Goal: Navigation & Orientation: Find specific page/section

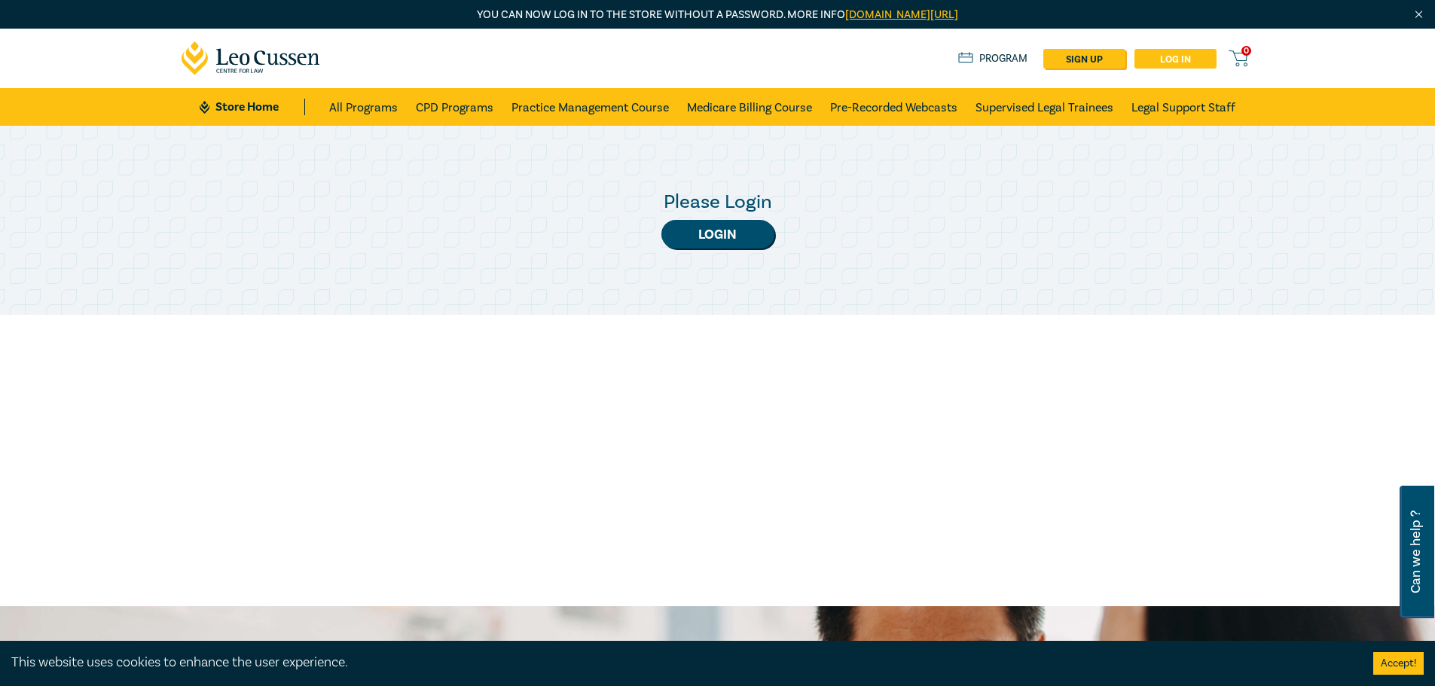
click at [1182, 50] on link "Log in" at bounding box center [1176, 59] width 82 height 20
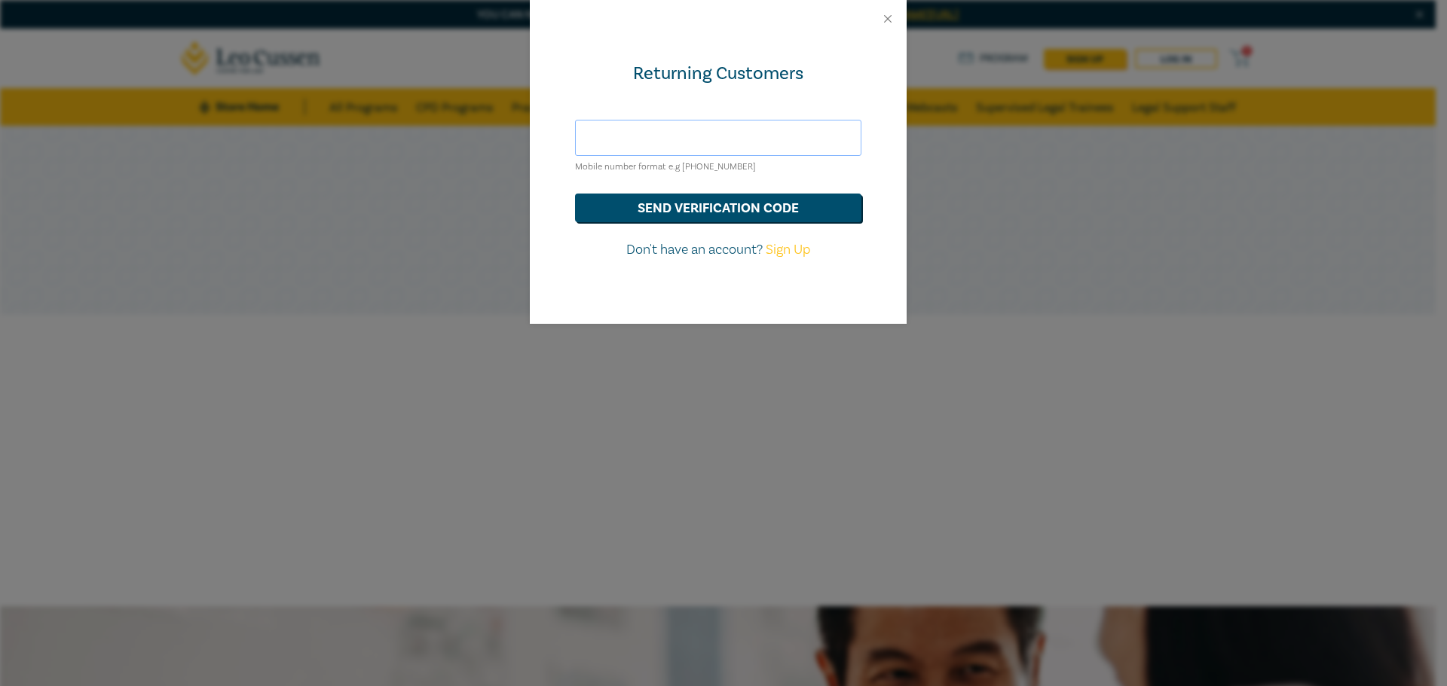
click at [714, 136] on input "text" at bounding box center [718, 138] width 286 height 36
type input "[EMAIL_ADDRESS][DOMAIN_NAME]"
click at [725, 219] on button "send verification code" at bounding box center [718, 208] width 286 height 29
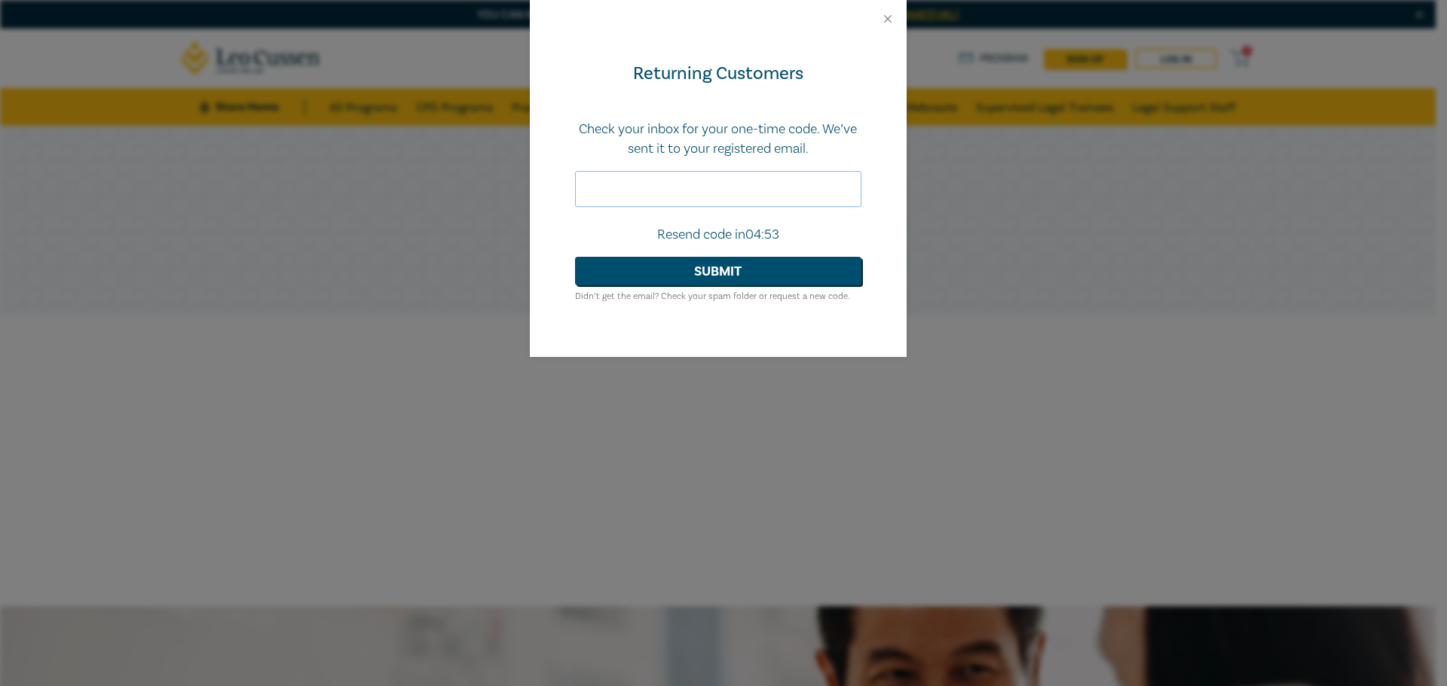
click at [744, 200] on input "text" at bounding box center [718, 189] width 286 height 36
paste input "269888"
type input "269888"
click at [721, 258] on button "Submit" at bounding box center [718, 271] width 286 height 29
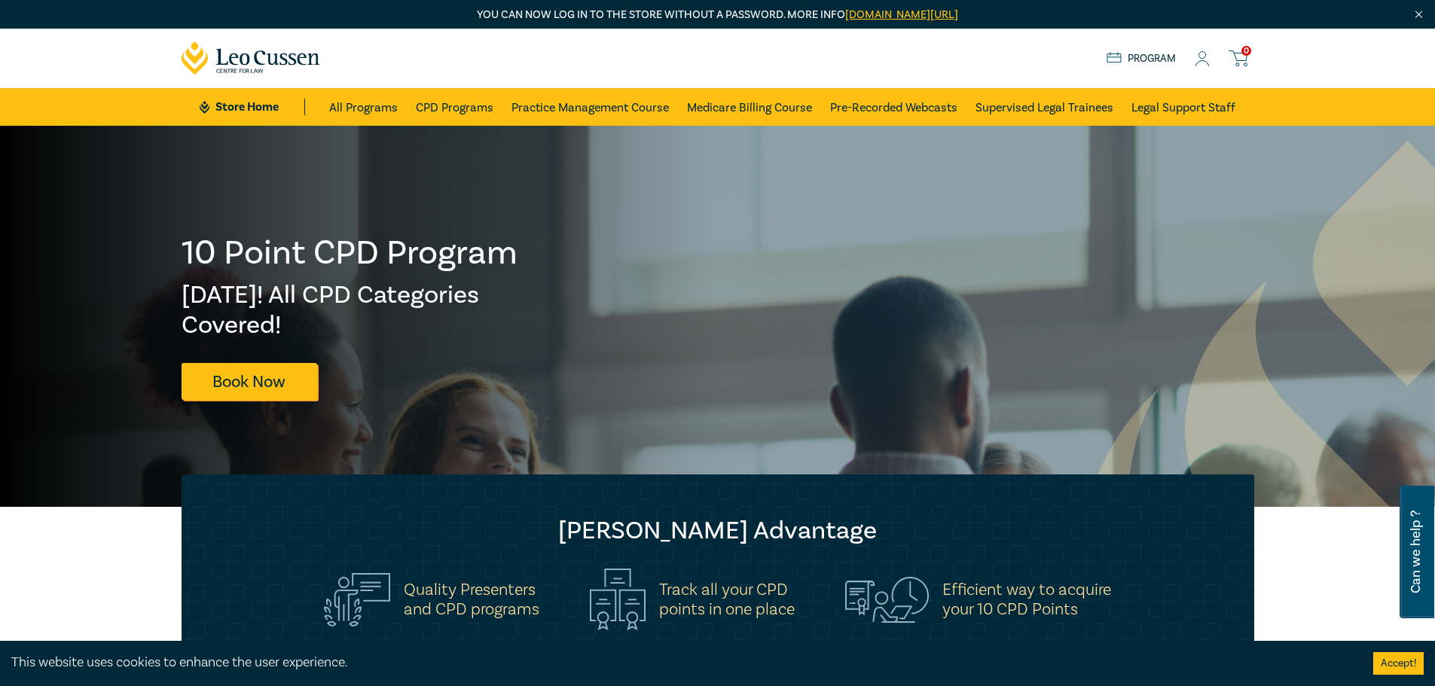
click at [1228, 57] on div "Store Home About us Program 0" at bounding box center [1181, 58] width 148 height 19
click at [1210, 57] on icon at bounding box center [1202, 59] width 15 height 16
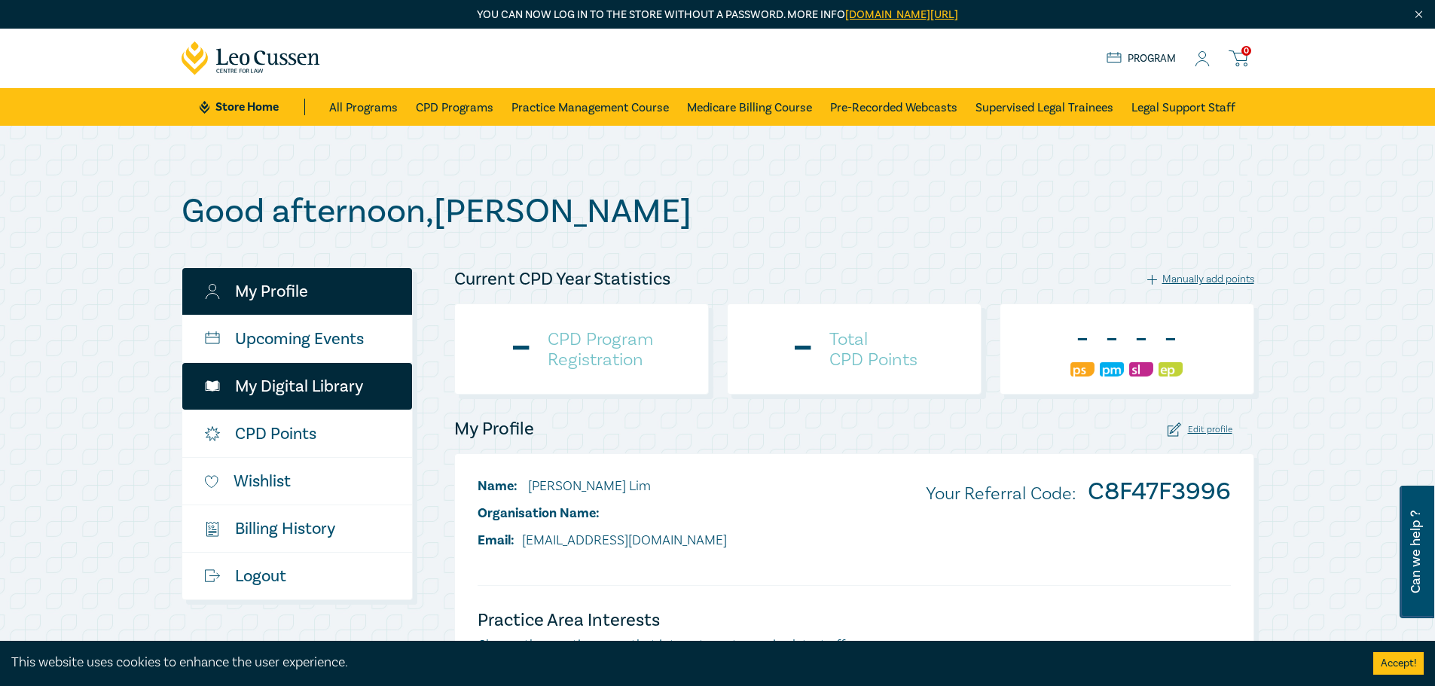
click at [309, 386] on link "My Digital Library" at bounding box center [297, 386] width 230 height 47
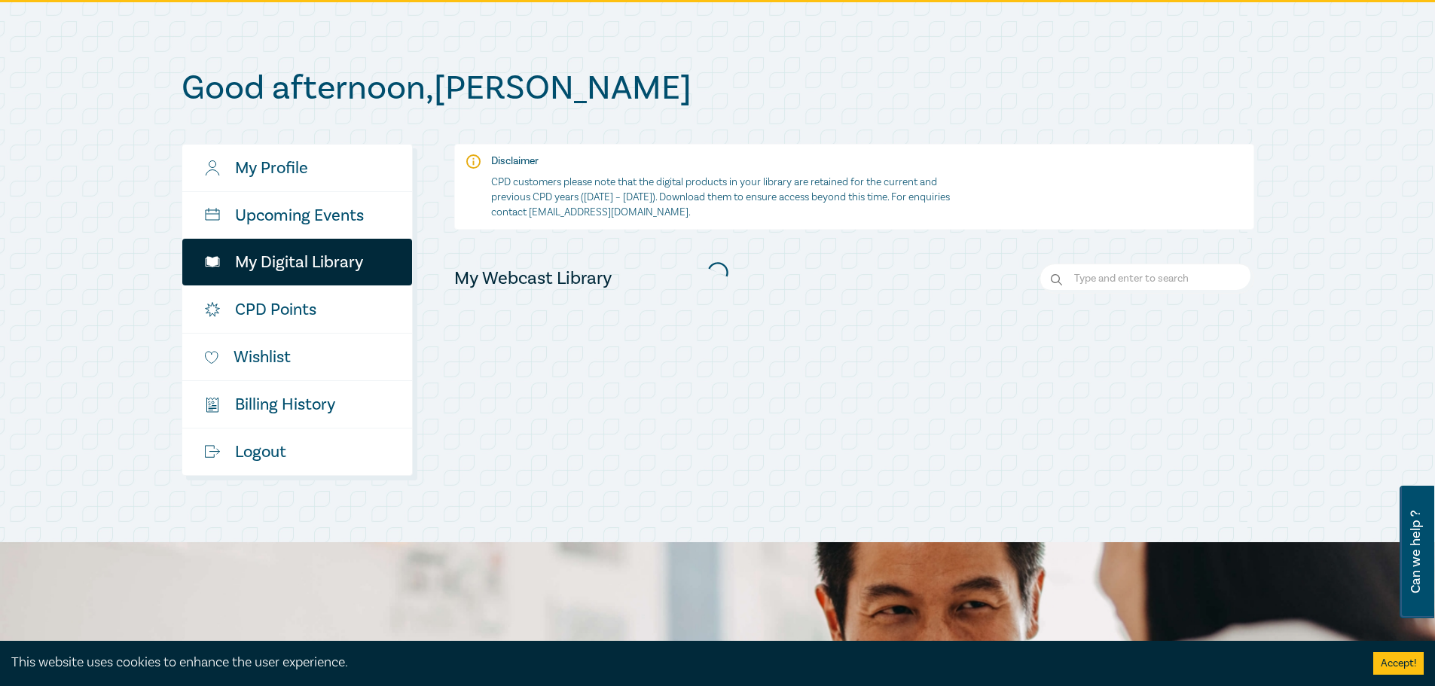
scroll to position [226, 0]
